Goal: Navigation & Orientation: Find specific page/section

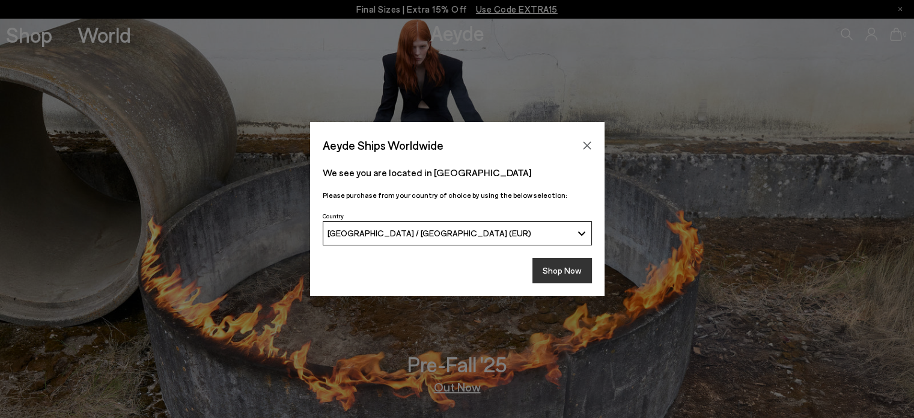
click at [558, 266] on button "Shop Now" at bounding box center [563, 270] width 60 height 25
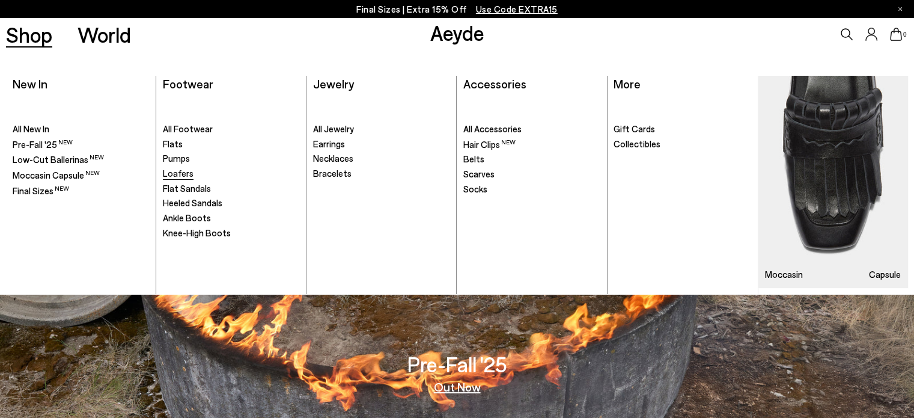
click at [173, 173] on span "Loafers" at bounding box center [178, 173] width 31 height 11
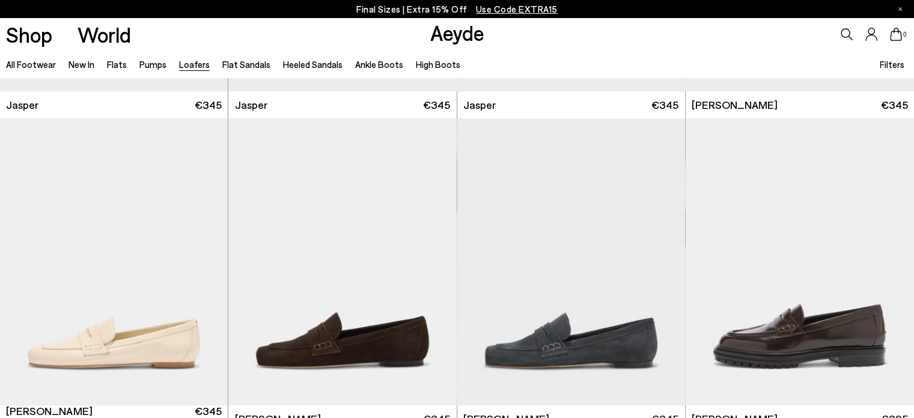
scroll to position [637, 0]
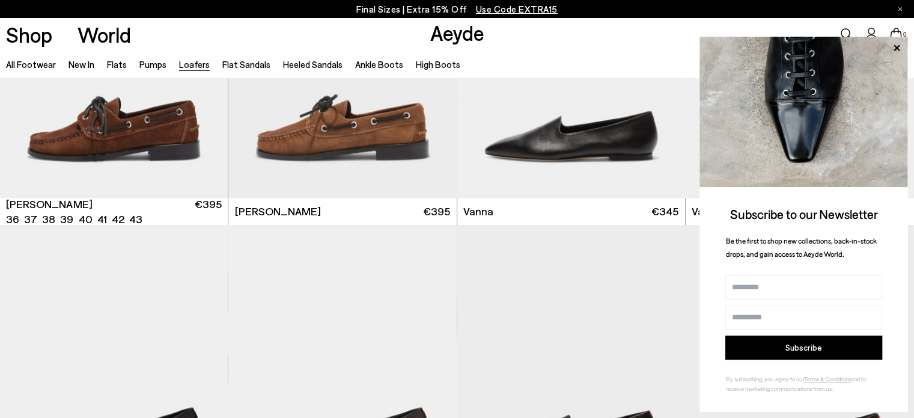
scroll to position [1421, 0]
click at [899, 50] on icon at bounding box center [897, 47] width 6 height 6
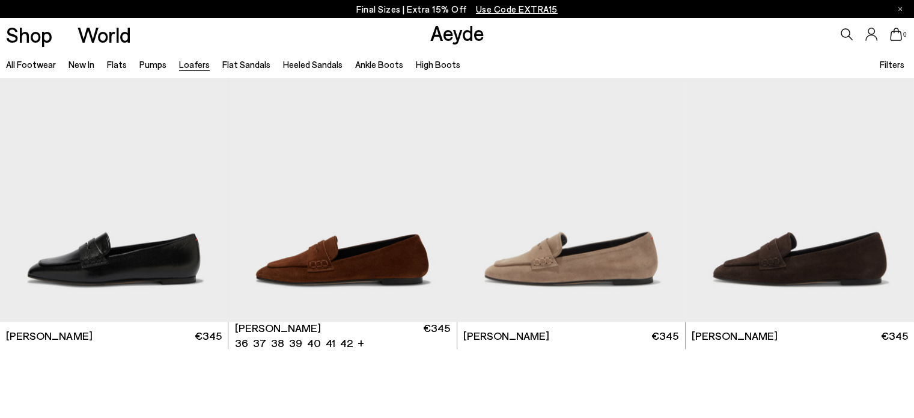
scroll to position [2238, 0]
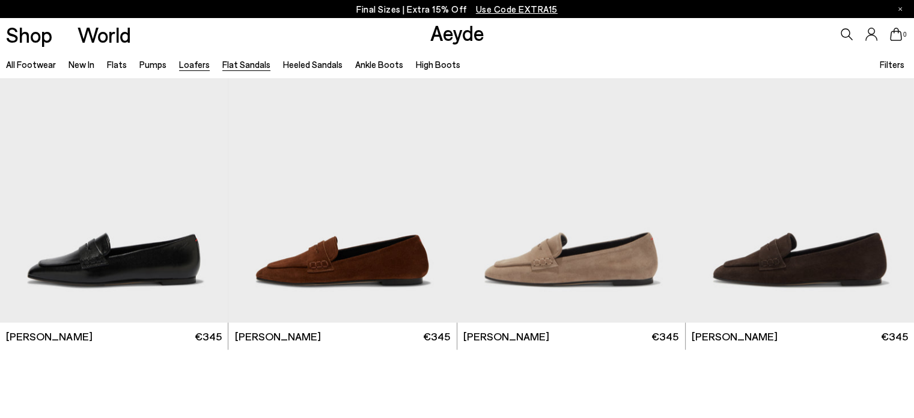
click at [227, 62] on link "Flat Sandals" at bounding box center [246, 64] width 48 height 11
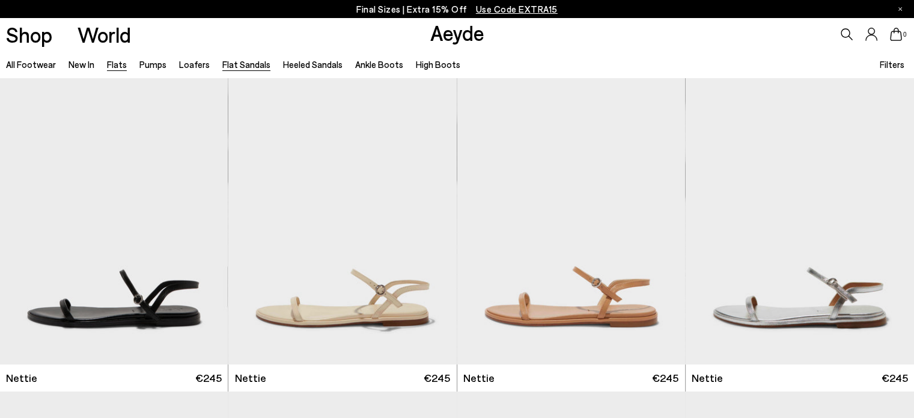
click at [115, 60] on link "Flats" at bounding box center [117, 64] width 20 height 11
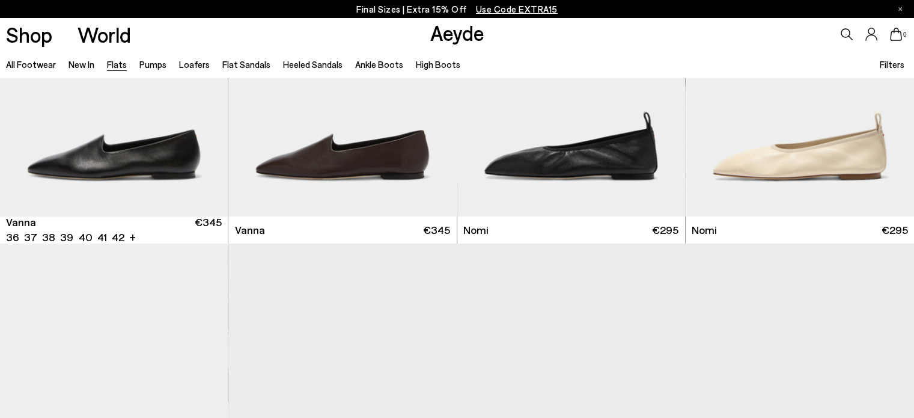
scroll to position [463, 0]
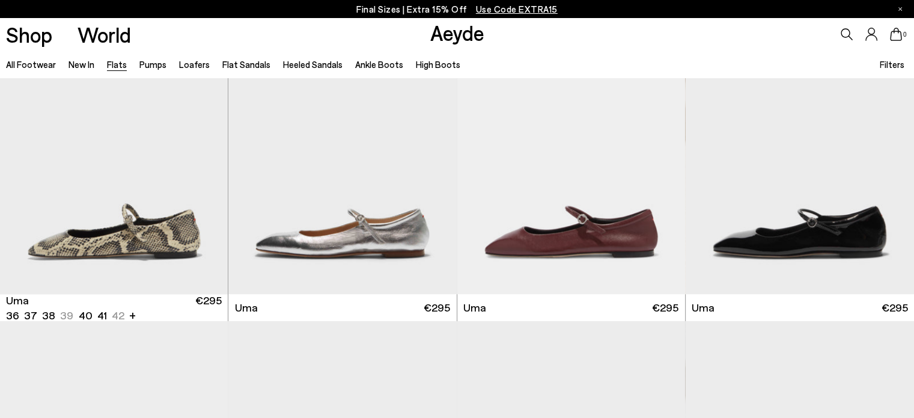
scroll to position [1166, 0]
